Goal: Task Accomplishment & Management: Manage account settings

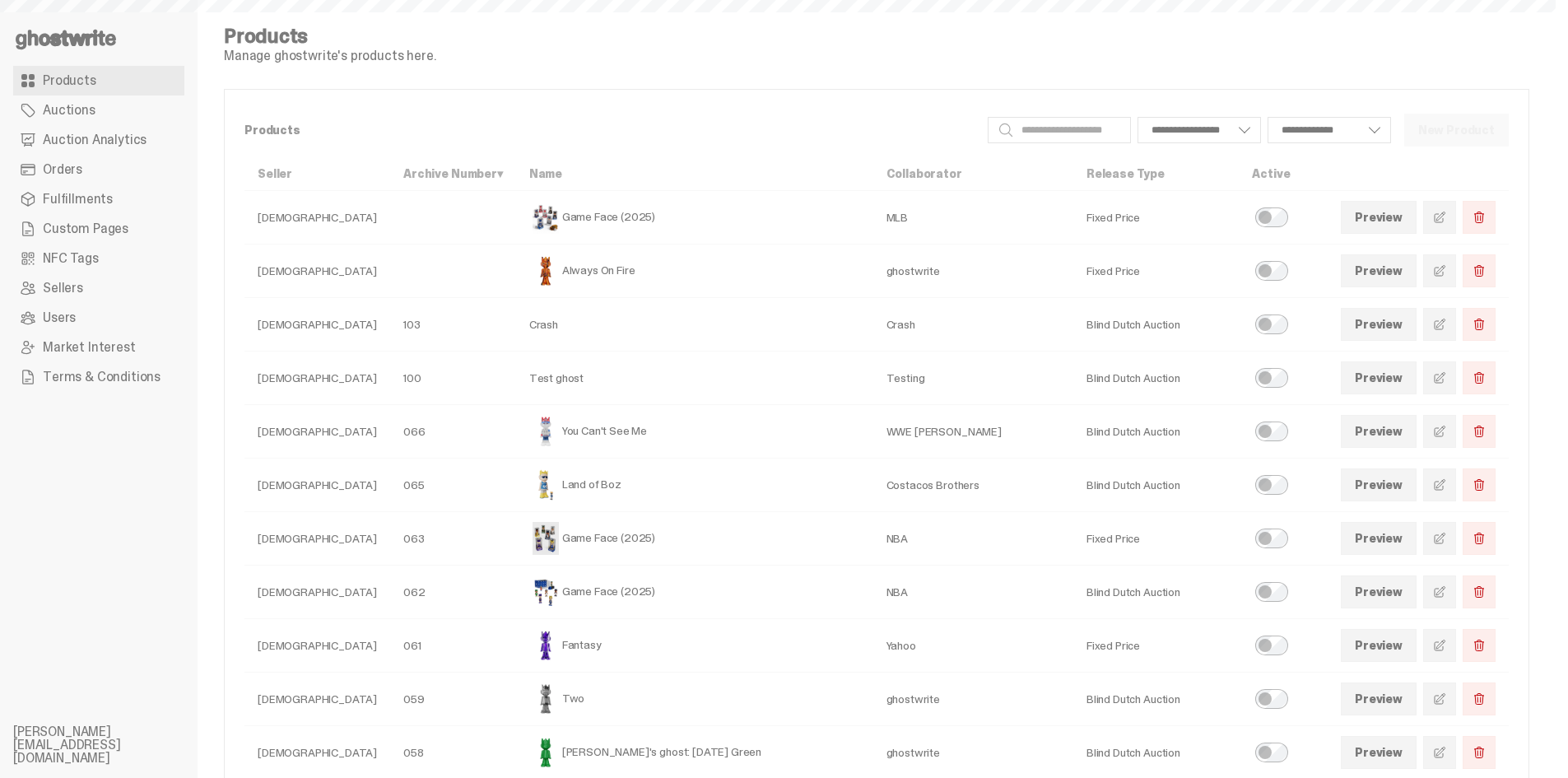
select select
click at [1447, 535] on span at bounding box center [1439, 538] width 13 height 13
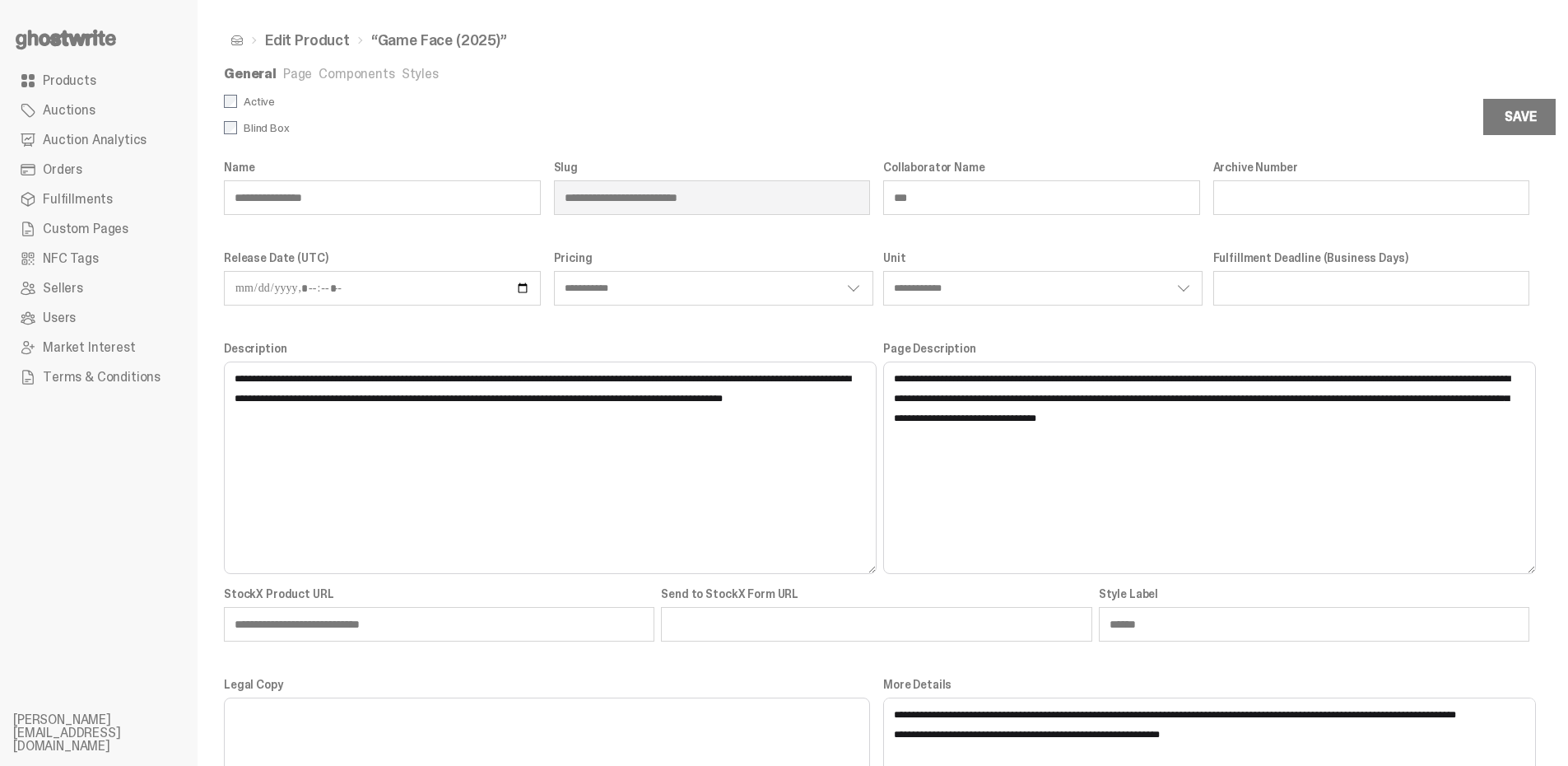
click at [357, 70] on link "Components" at bounding box center [356, 74] width 75 height 17
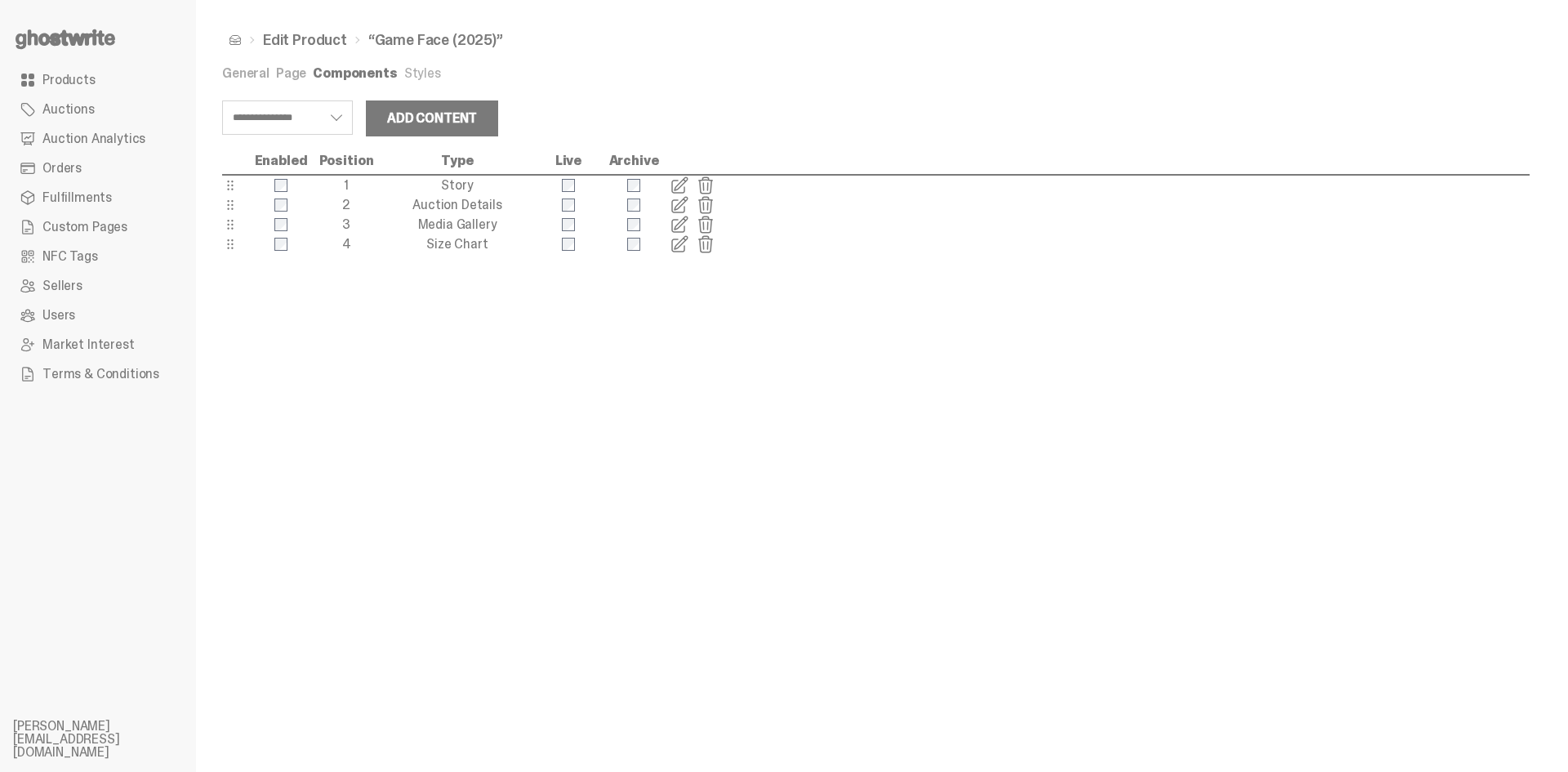
click at [680, 204] on span at bounding box center [679, 205] width 20 height 20
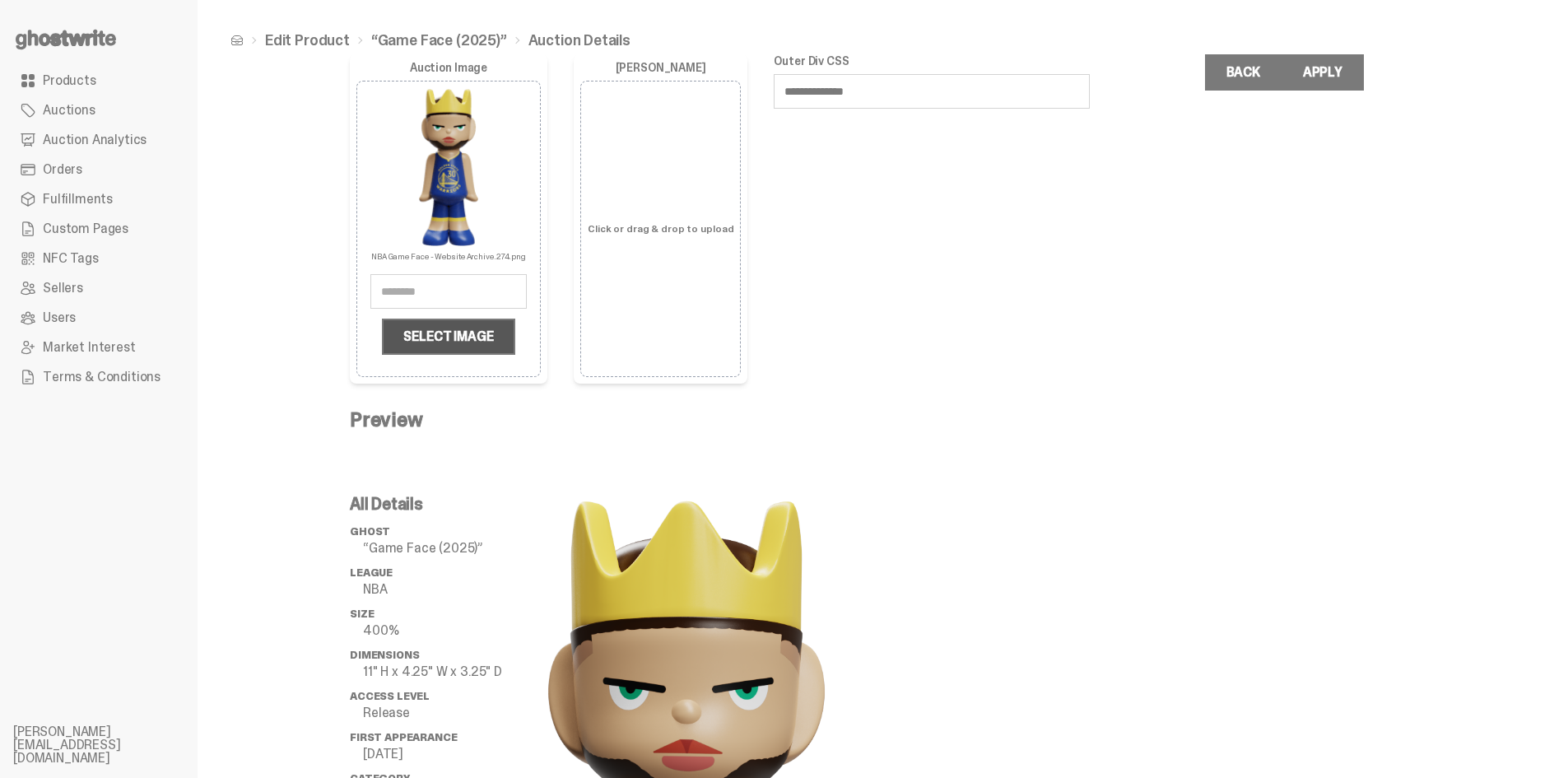
click at [503, 336] on label "Select Image" at bounding box center [448, 337] width 133 height 36
click at [0, 0] on input "Select Image" at bounding box center [0, 0] width 0 height 0
click at [612, 234] on p "Click or drag & drop to upload" at bounding box center [661, 228] width 146 height 10
click at [0, 0] on input "Click or drag & drop to upload" at bounding box center [0, 0] width 0 height 0
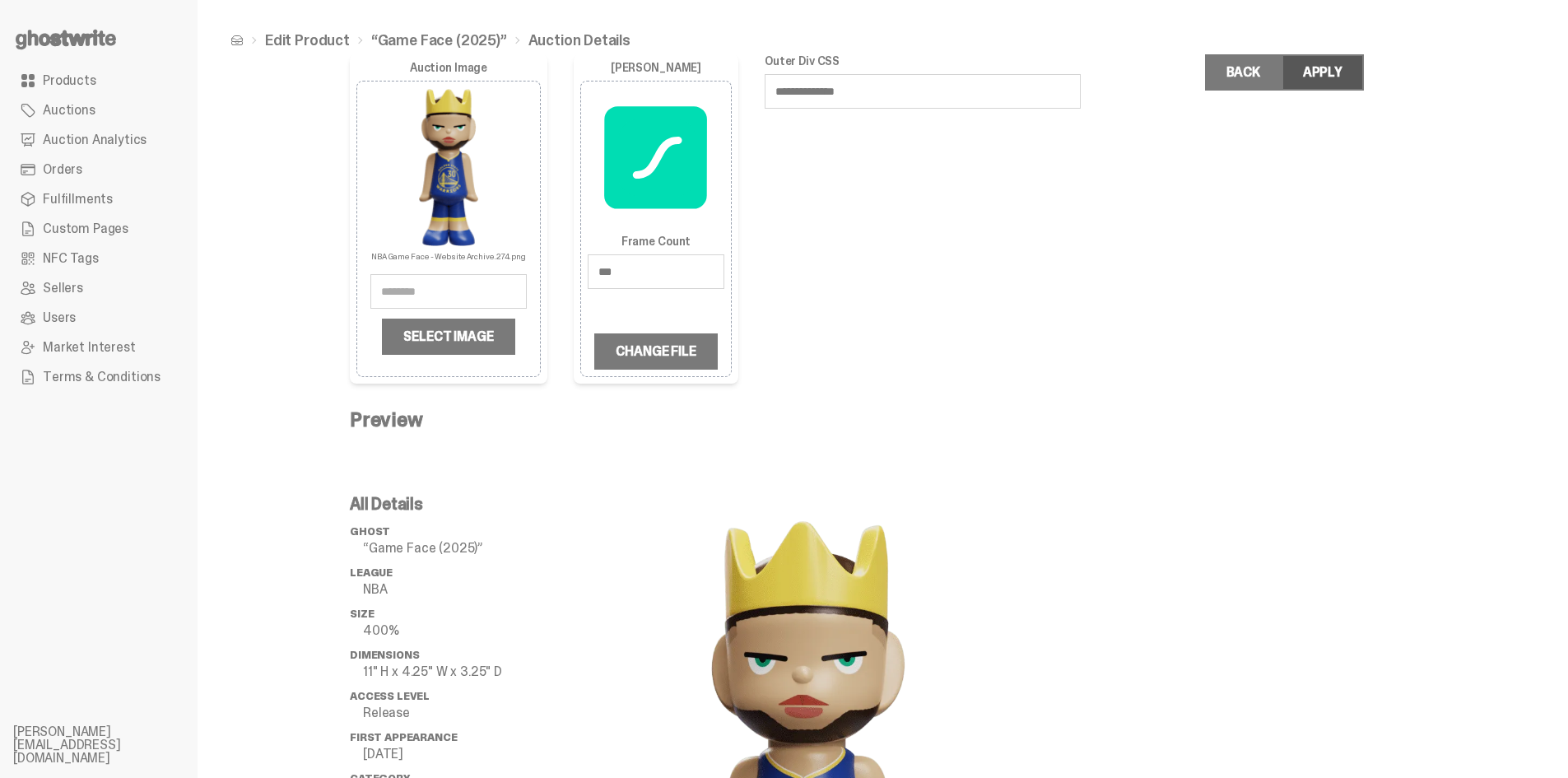
click at [1337, 68] on div "Apply" at bounding box center [1323, 72] width 40 height 13
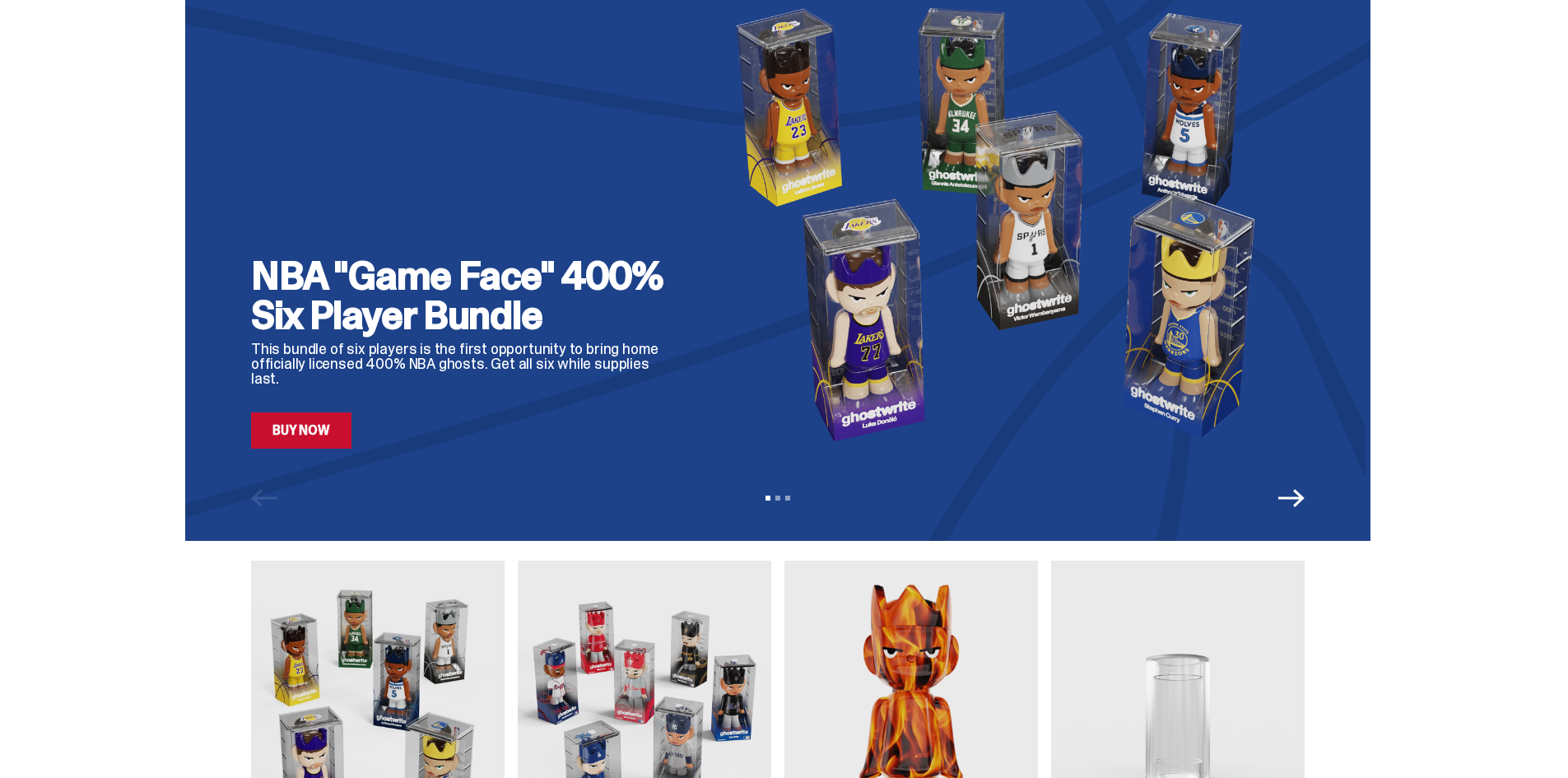
scroll to position [329, 0]
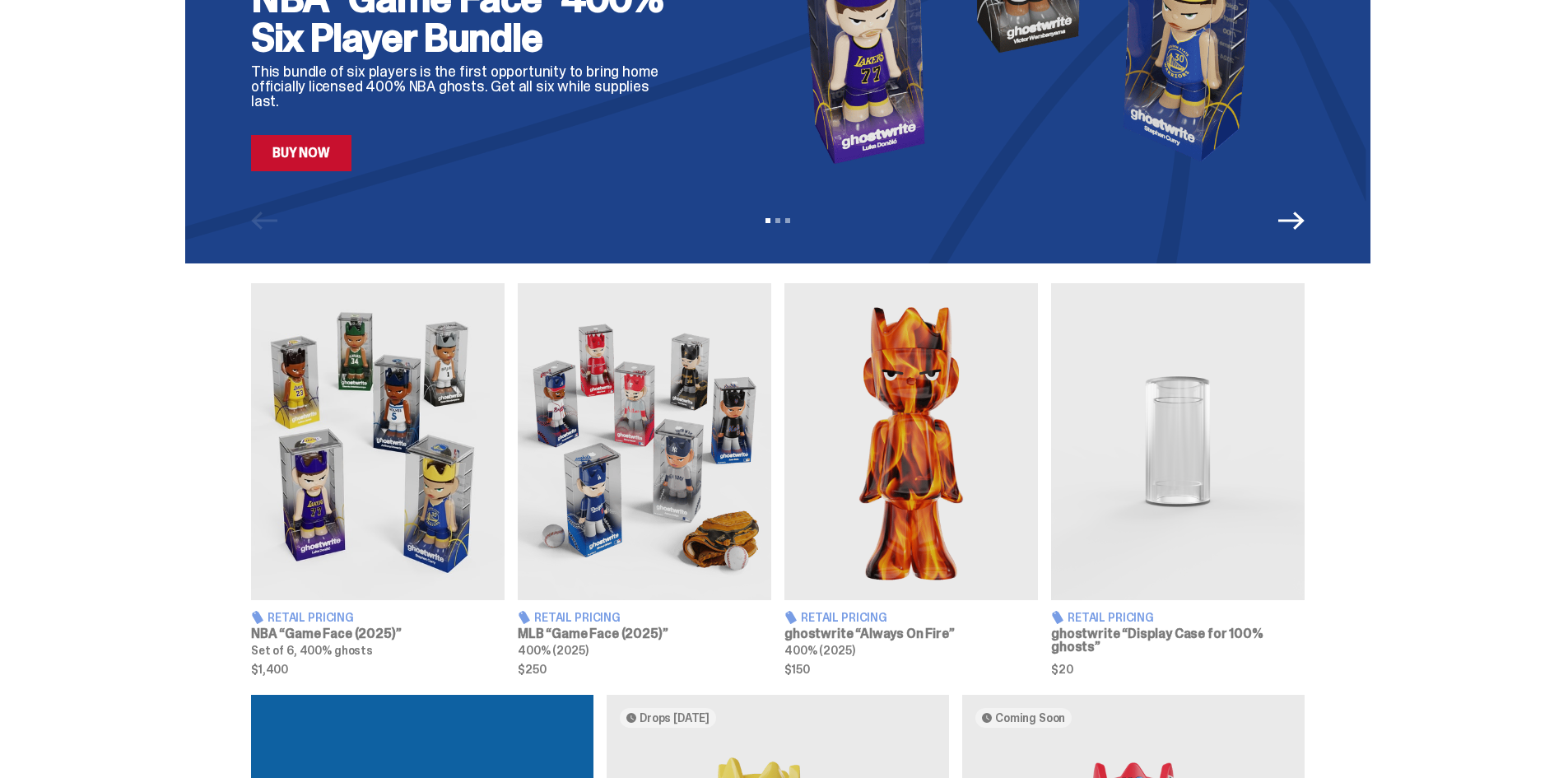
click at [1305, 217] on icon "Next" at bounding box center [1292, 220] width 26 height 26
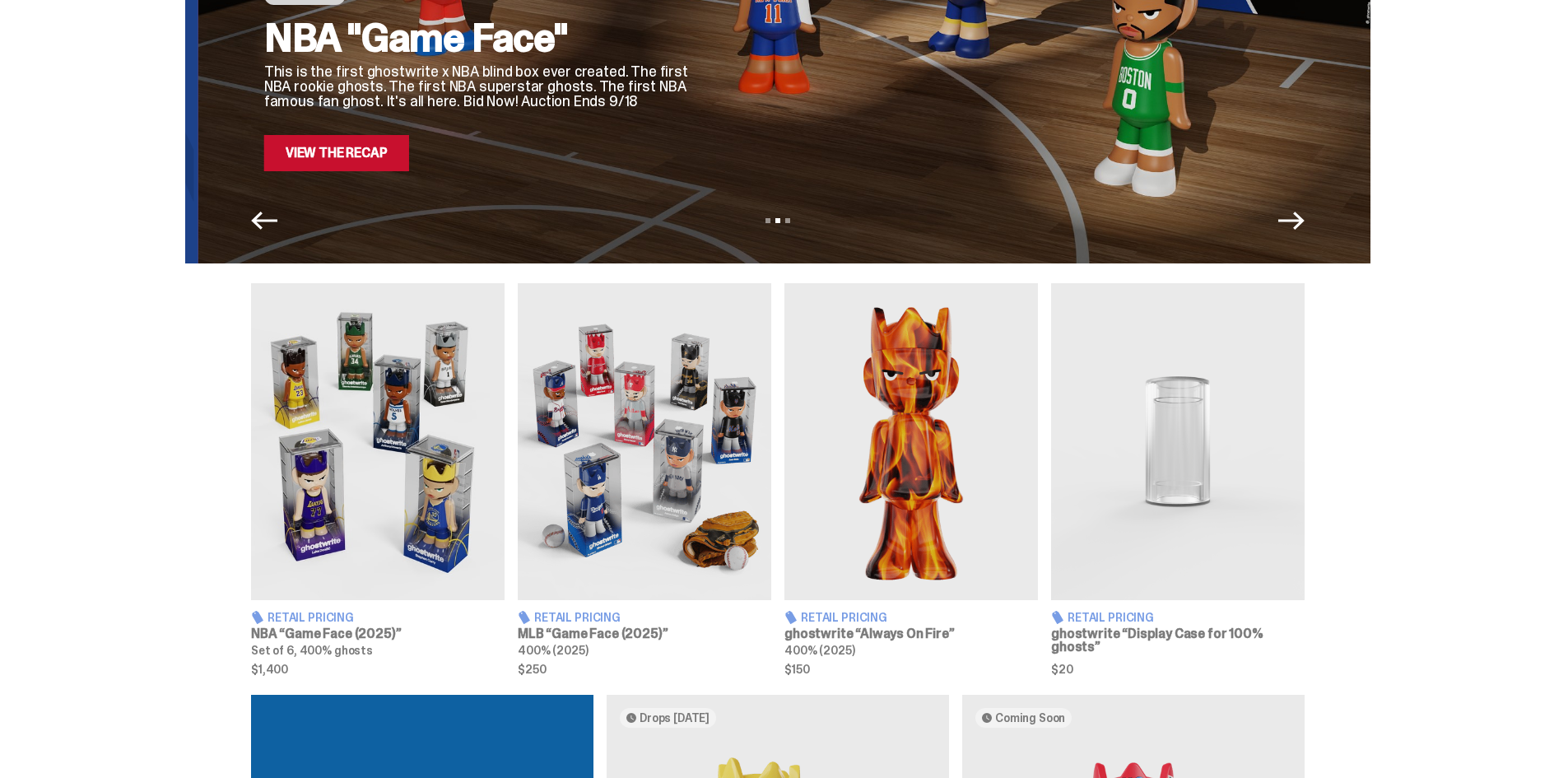
click at [1305, 217] on icon "Next" at bounding box center [1292, 220] width 26 height 26
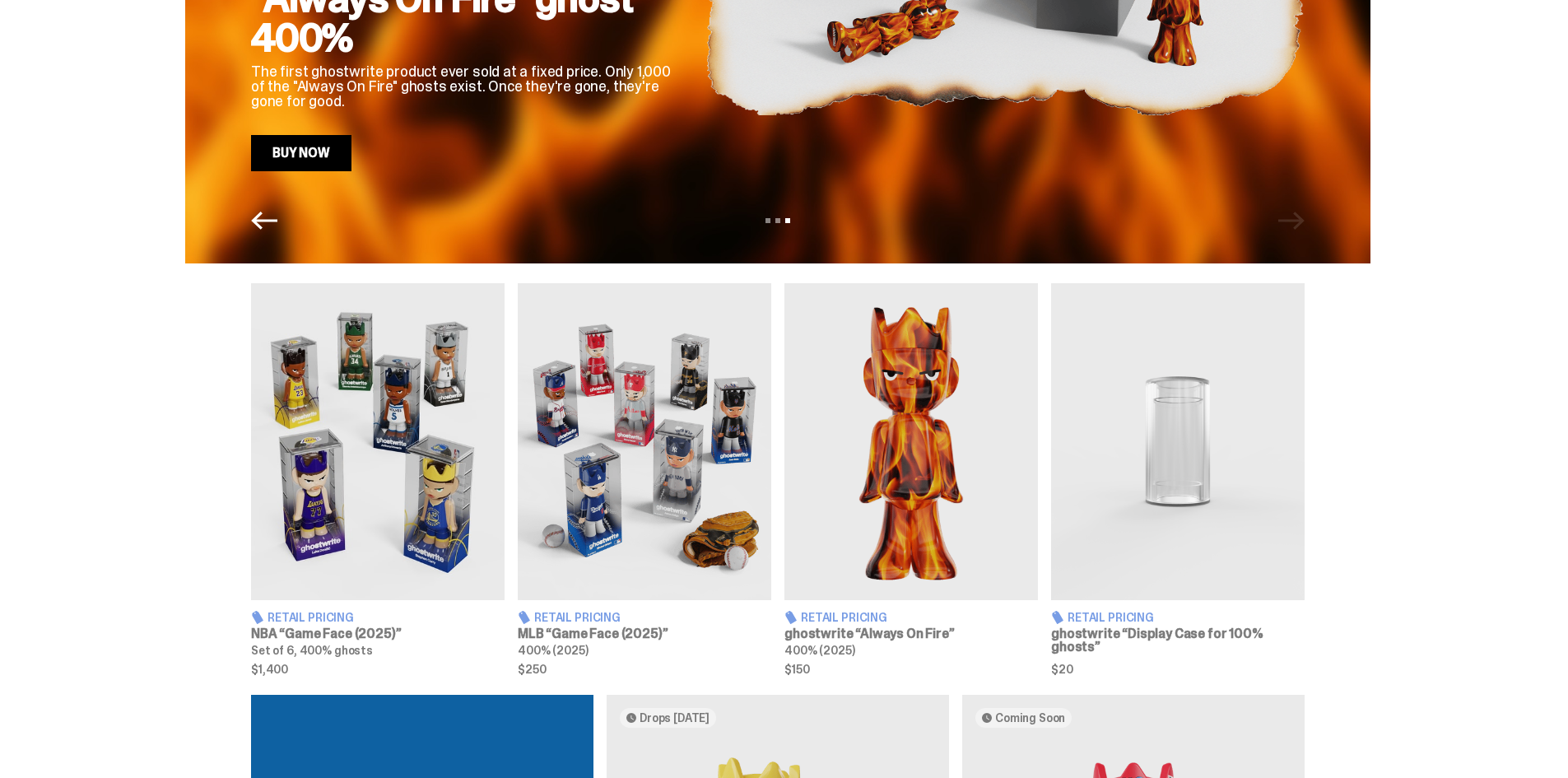
click at [277, 222] on icon "Previous" at bounding box center [264, 220] width 26 height 18
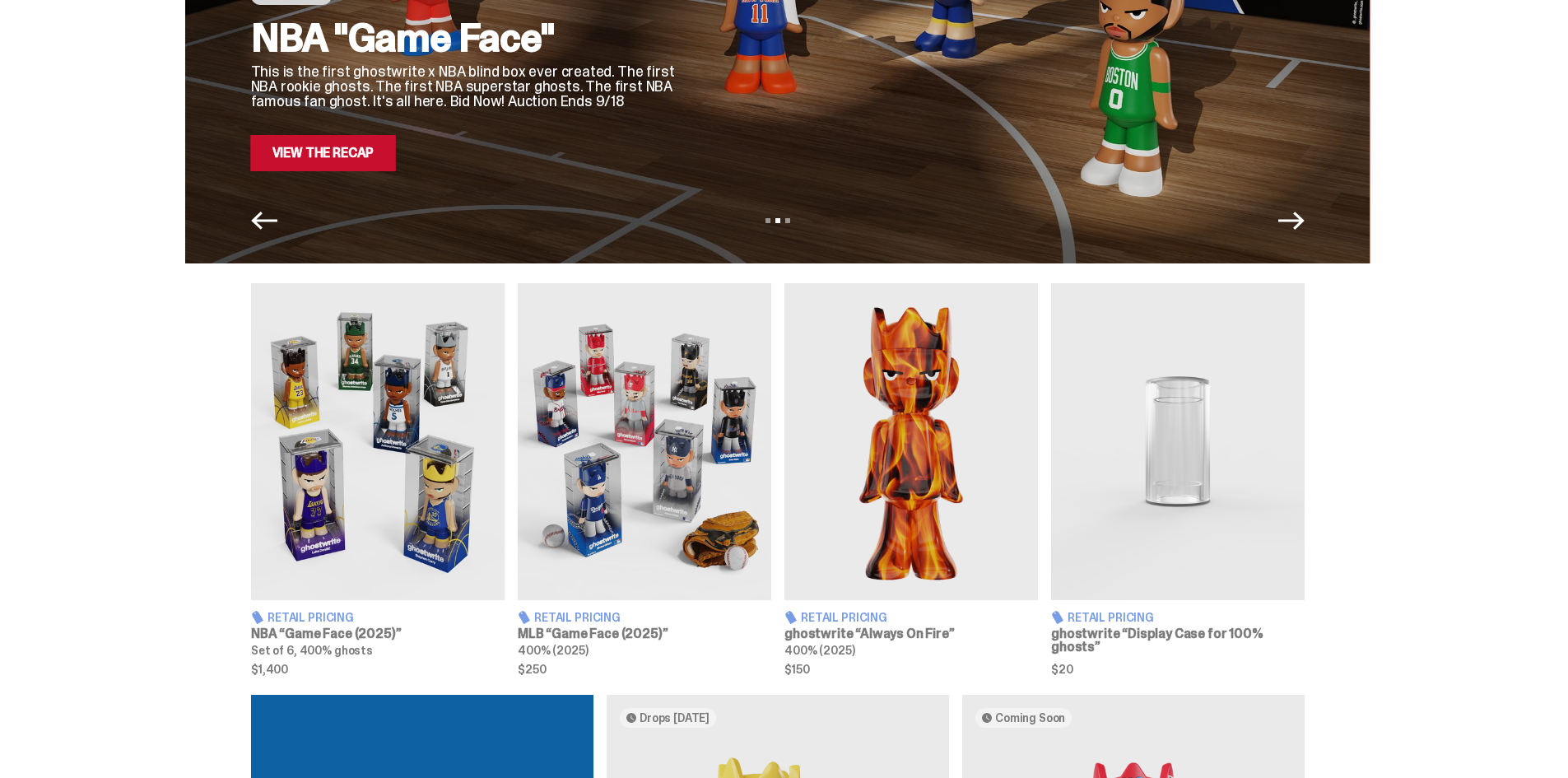
click at [326, 147] on link "View the Recap" at bounding box center [323, 153] width 145 height 36
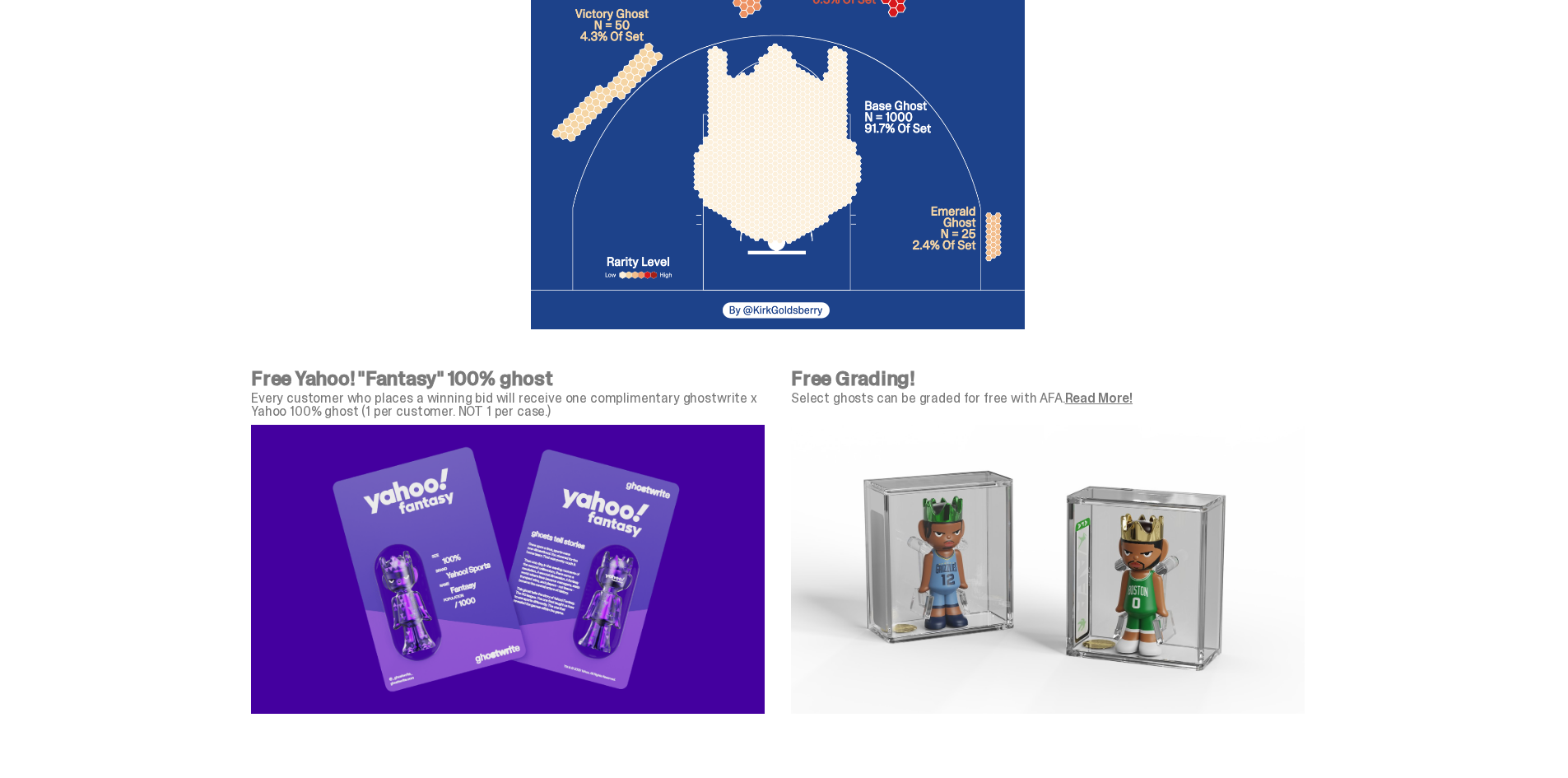
scroll to position [5833, 0]
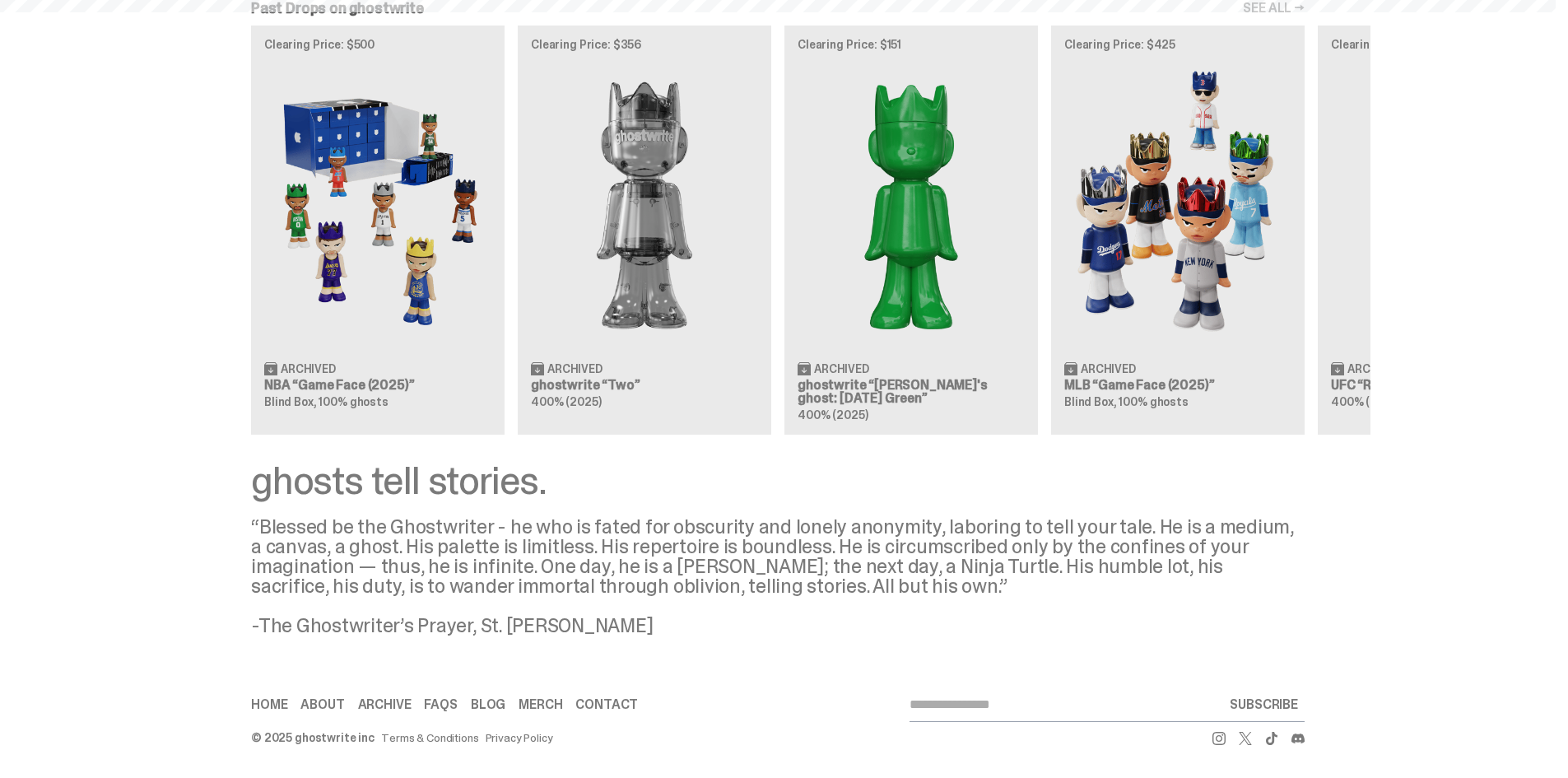
scroll to position [329, 0]
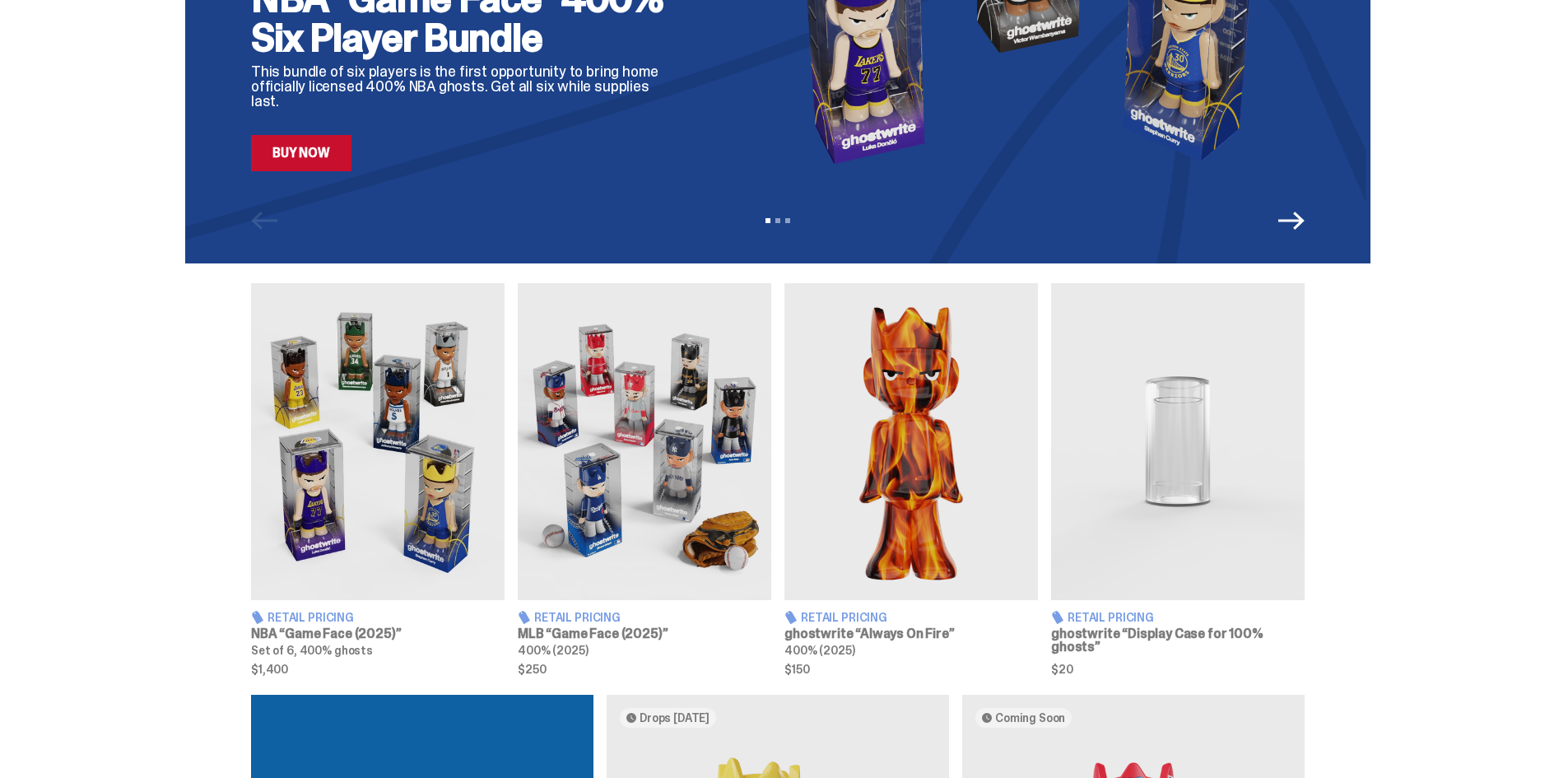
click at [326, 165] on link "Buy Now" at bounding box center [301, 153] width 100 height 36
